Goal: Information Seeking & Learning: Learn about a topic

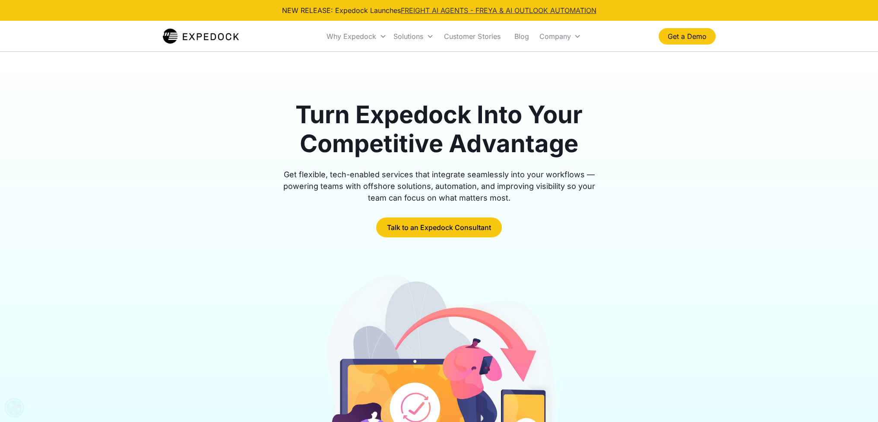
click at [492, 8] on link "FREIGHT AI AGENTS - FREYA & AI OUTLOOK AUTOMATION" at bounding box center [499, 10] width 196 height 9
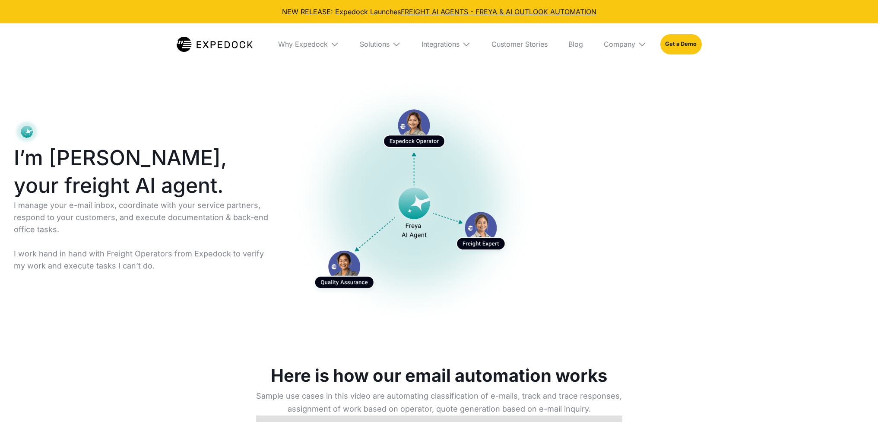
select select
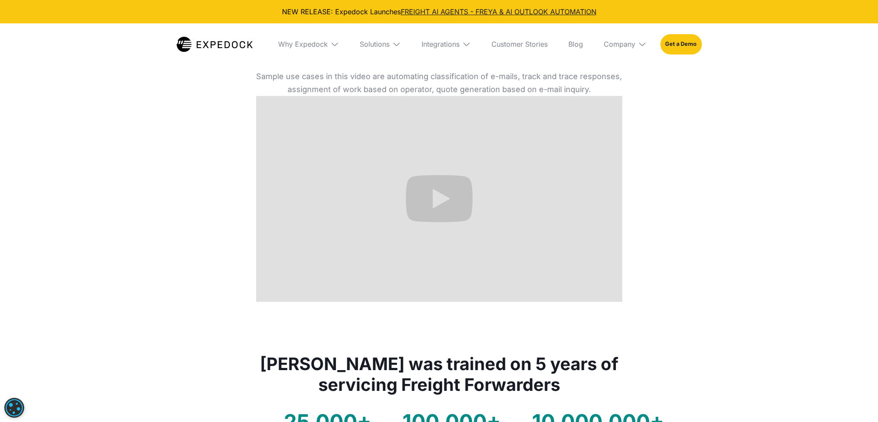
scroll to position [259, 0]
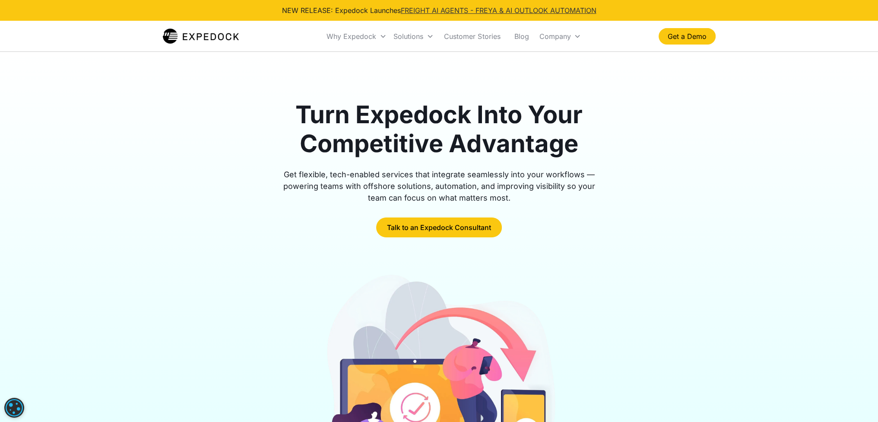
click at [549, 8] on link "FREIGHT AI AGENTS - FREYA & AI OUTLOOK AUTOMATION" at bounding box center [499, 10] width 196 height 9
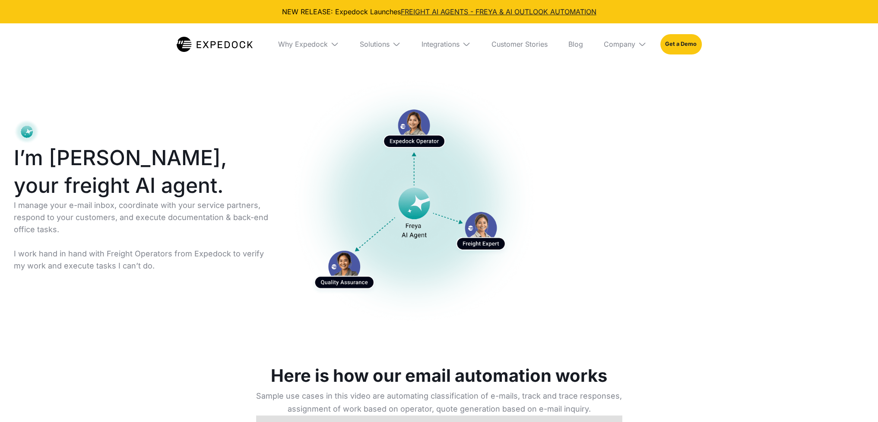
select select
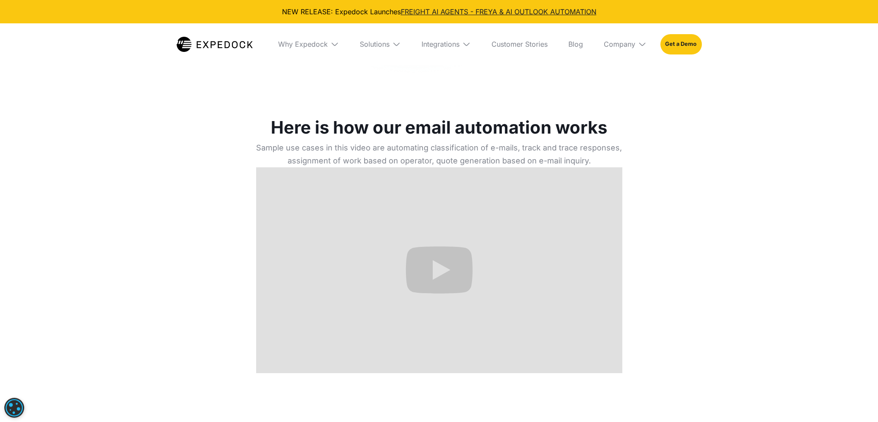
scroll to position [302, 0]
